Goal: Navigation & Orientation: Find specific page/section

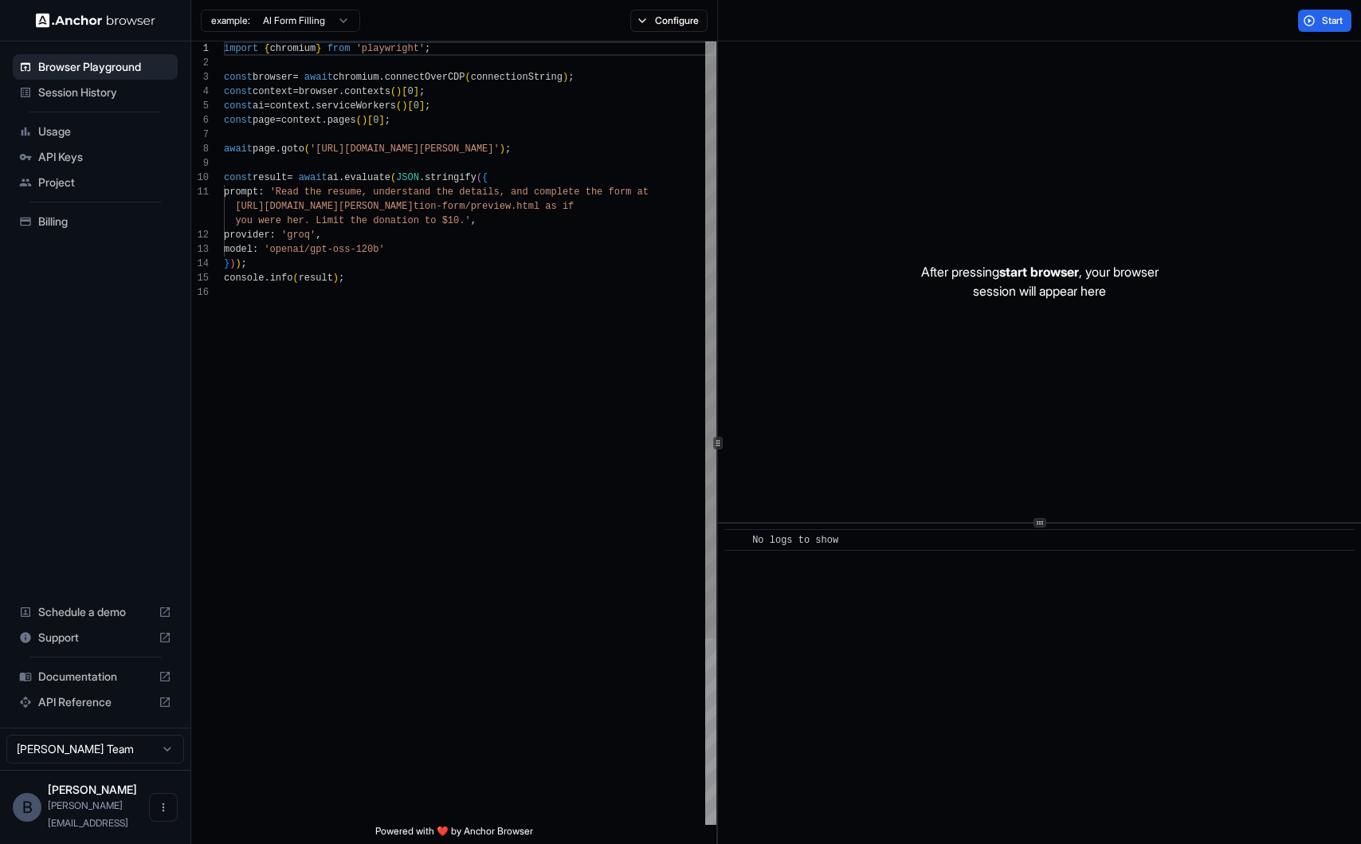
scroll to position [143, 0]
click at [119, 157] on span "API Keys" at bounding box center [104, 157] width 133 height 16
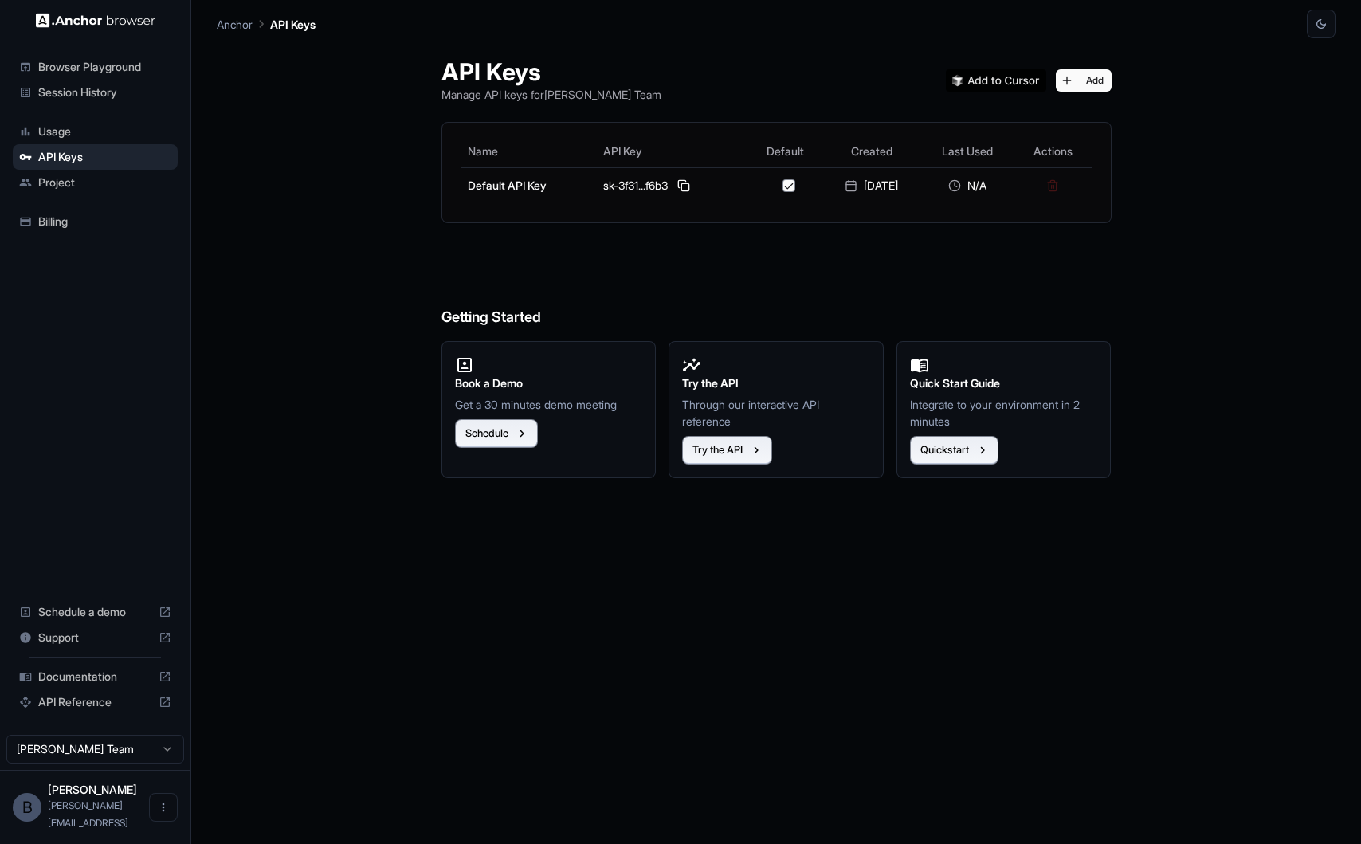
click at [80, 212] on div "Billing" at bounding box center [95, 221] width 165 height 25
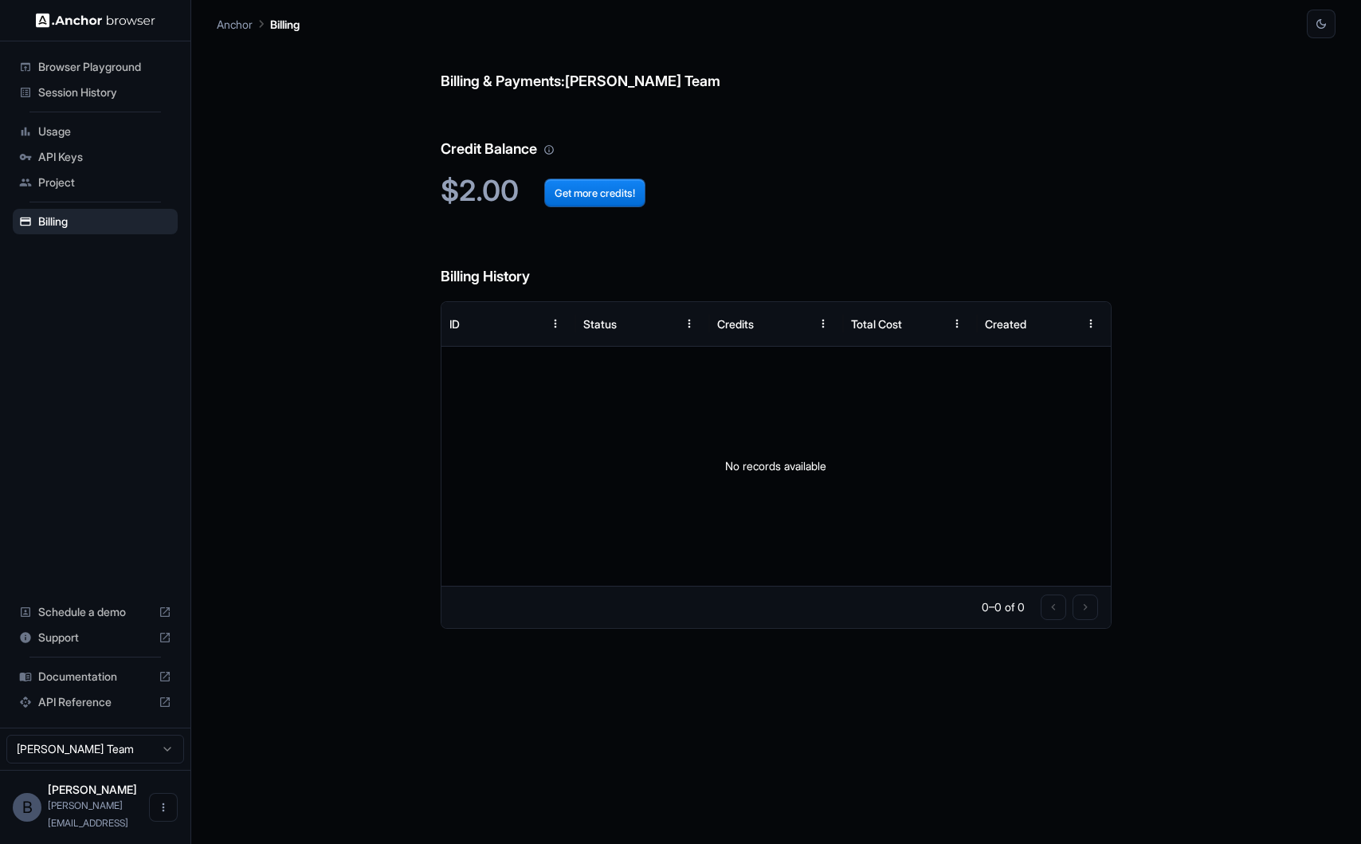
click at [84, 178] on span "Project" at bounding box center [104, 182] width 133 height 16
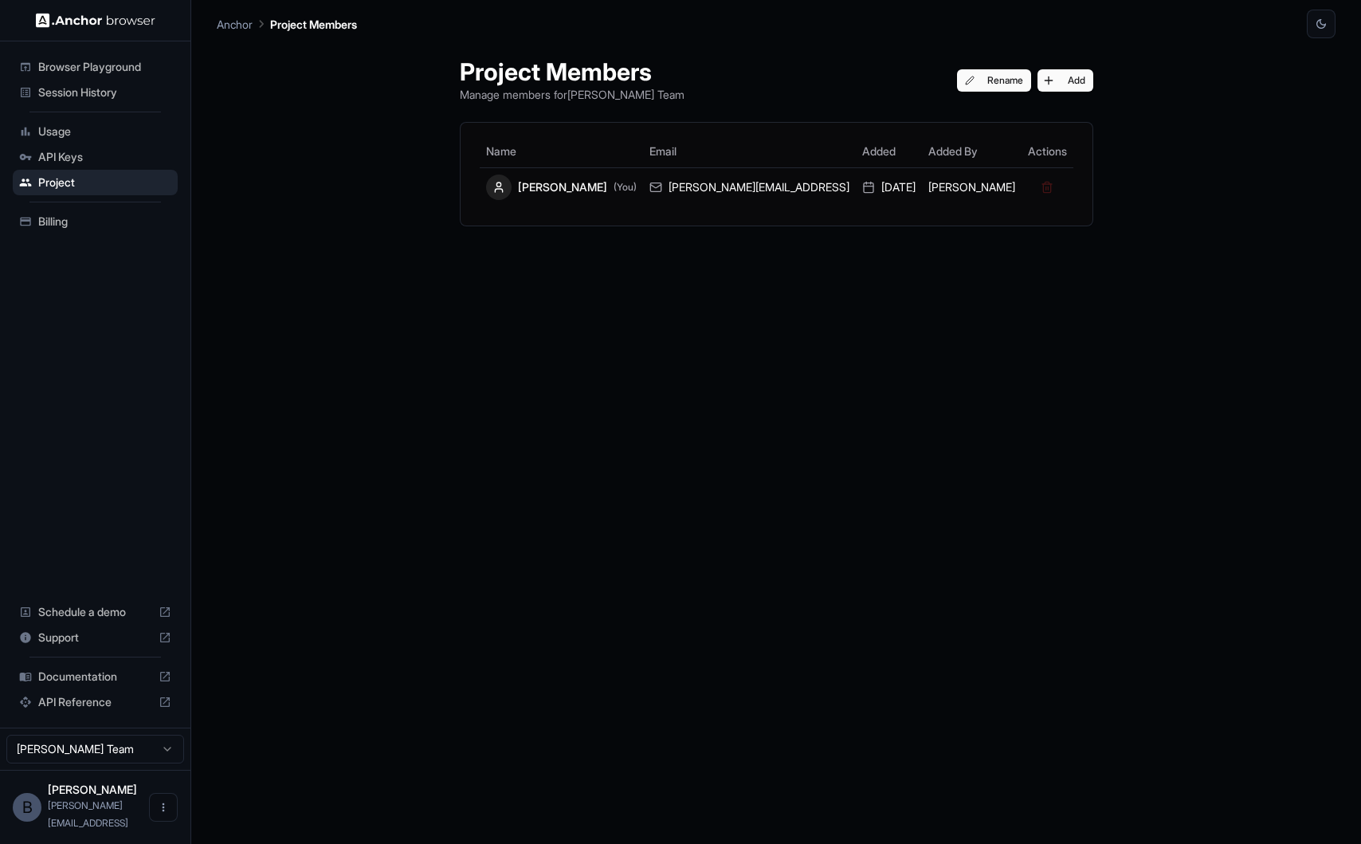
click at [84, 163] on span "API Keys" at bounding box center [104, 157] width 133 height 16
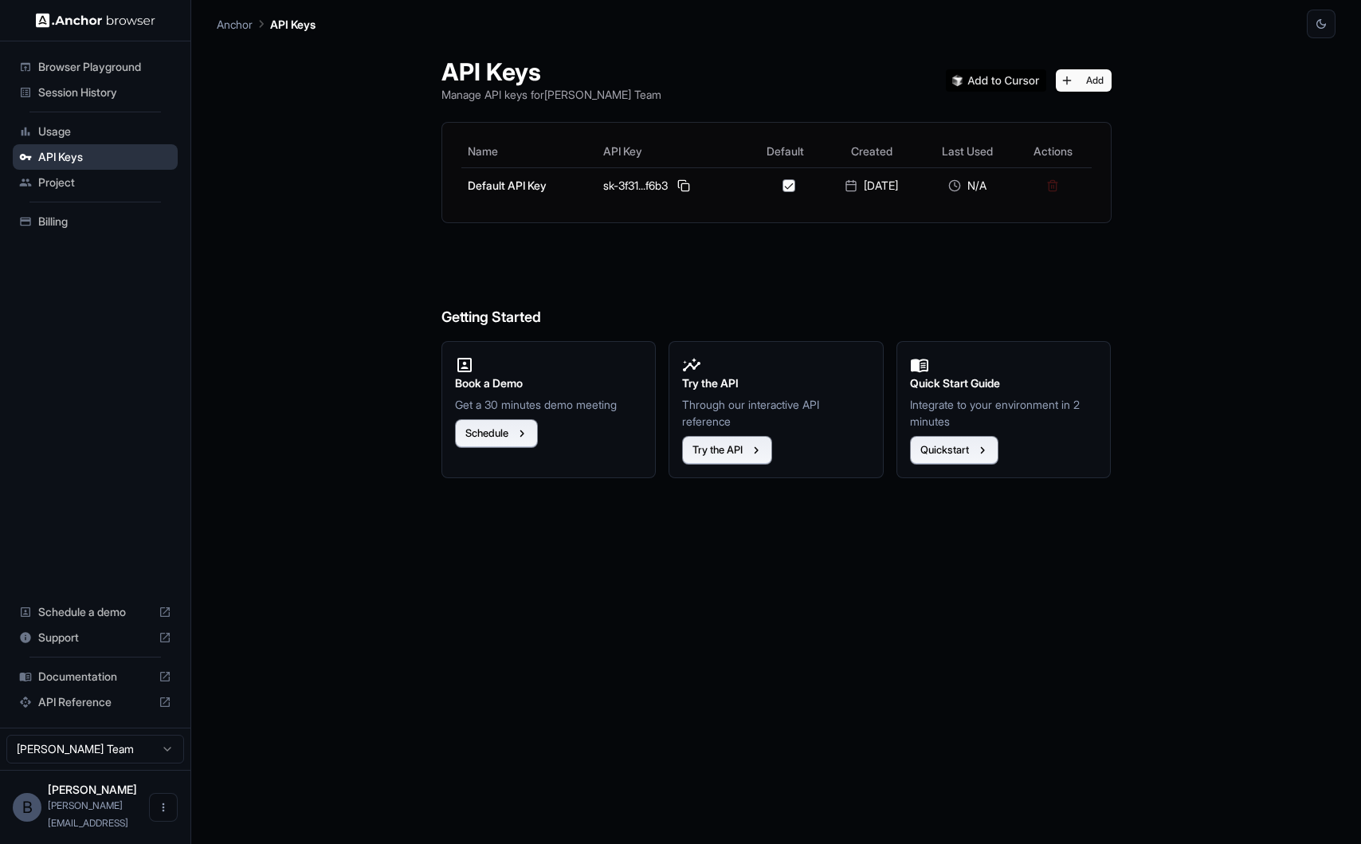
click at [84, 144] on div "API Keys" at bounding box center [95, 156] width 165 height 25
click at [83, 133] on span "Usage" at bounding box center [104, 131] width 133 height 16
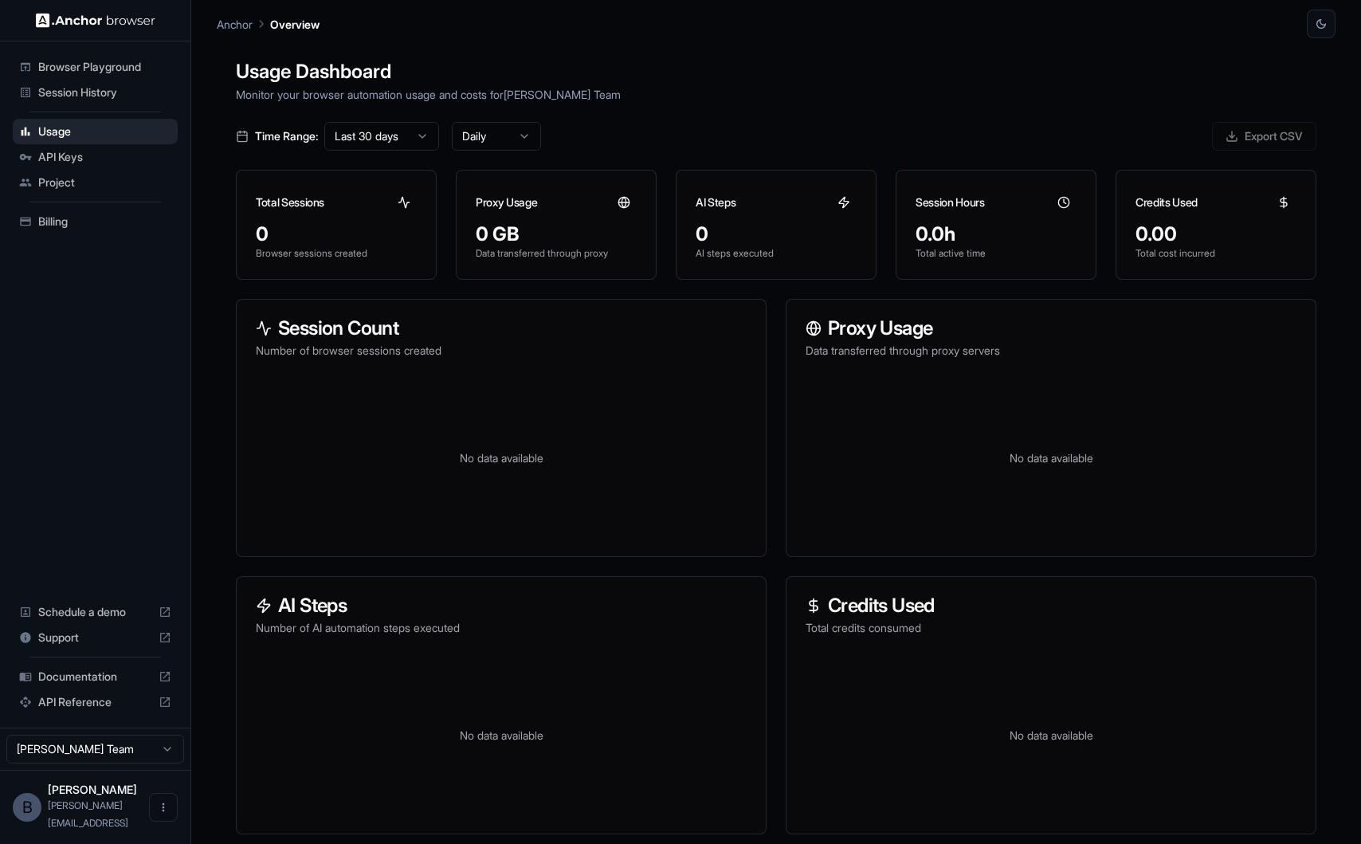
click at [81, 153] on span "API Keys" at bounding box center [104, 157] width 133 height 16
